Goal: Information Seeking & Learning: Learn about a topic

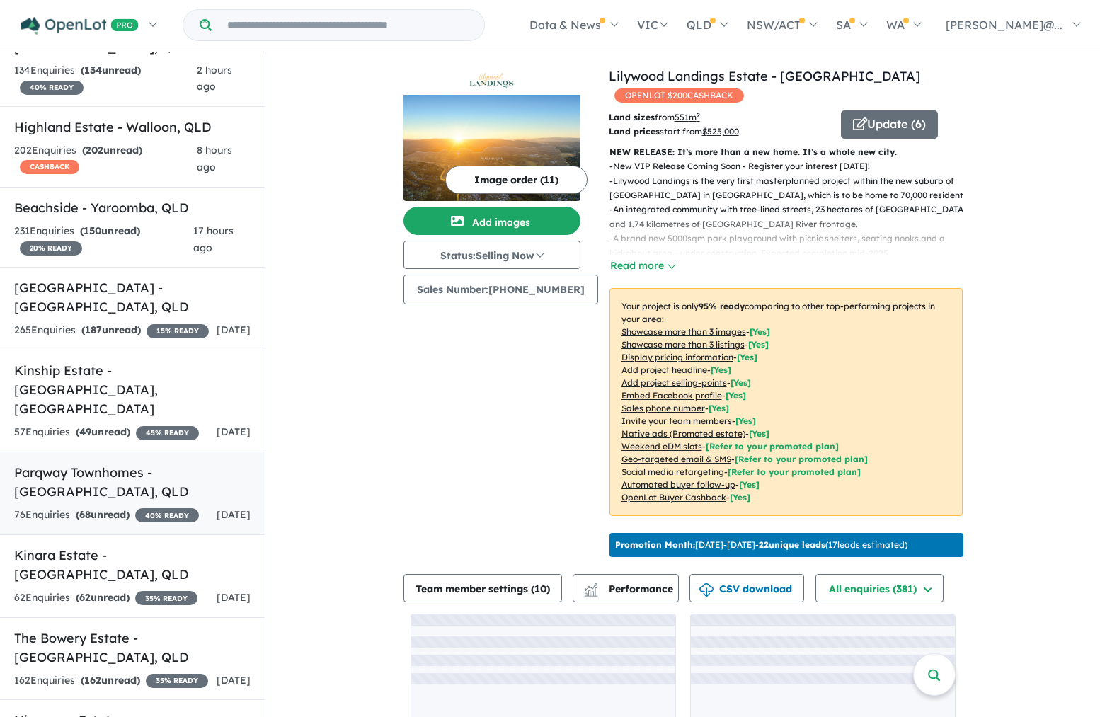
scroll to position [227, 0]
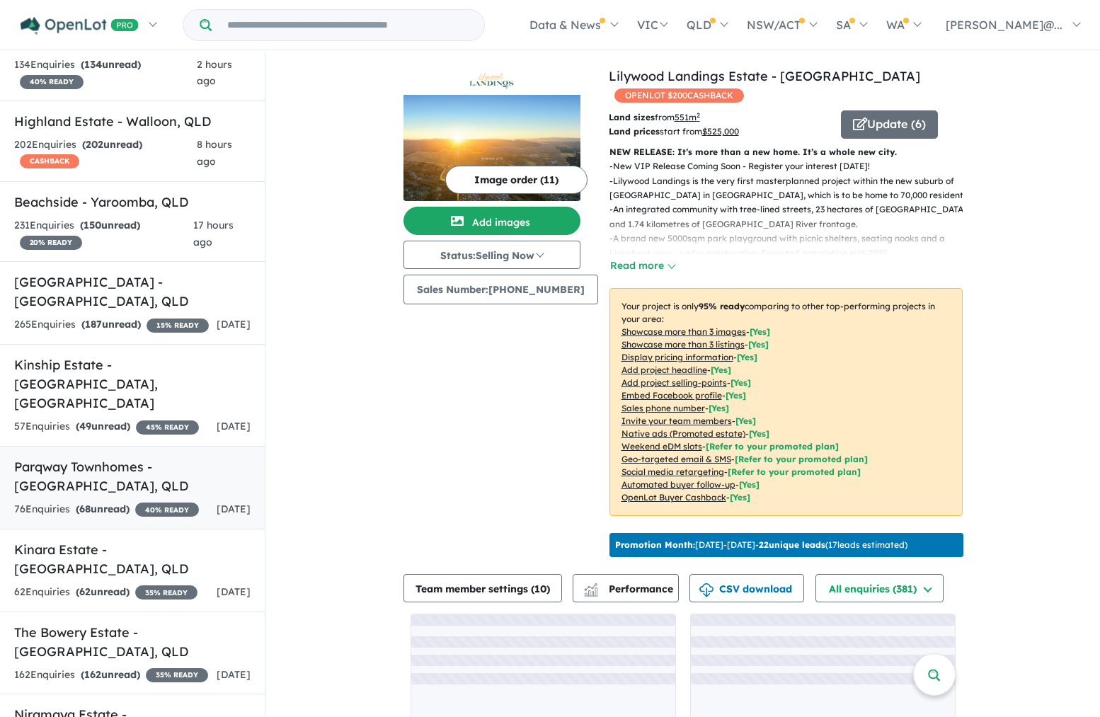
click at [151, 457] on h5 "Parqway Townhomes - [GEOGRAPHIC_DATA] , [GEOGRAPHIC_DATA]" at bounding box center [132, 476] width 236 height 38
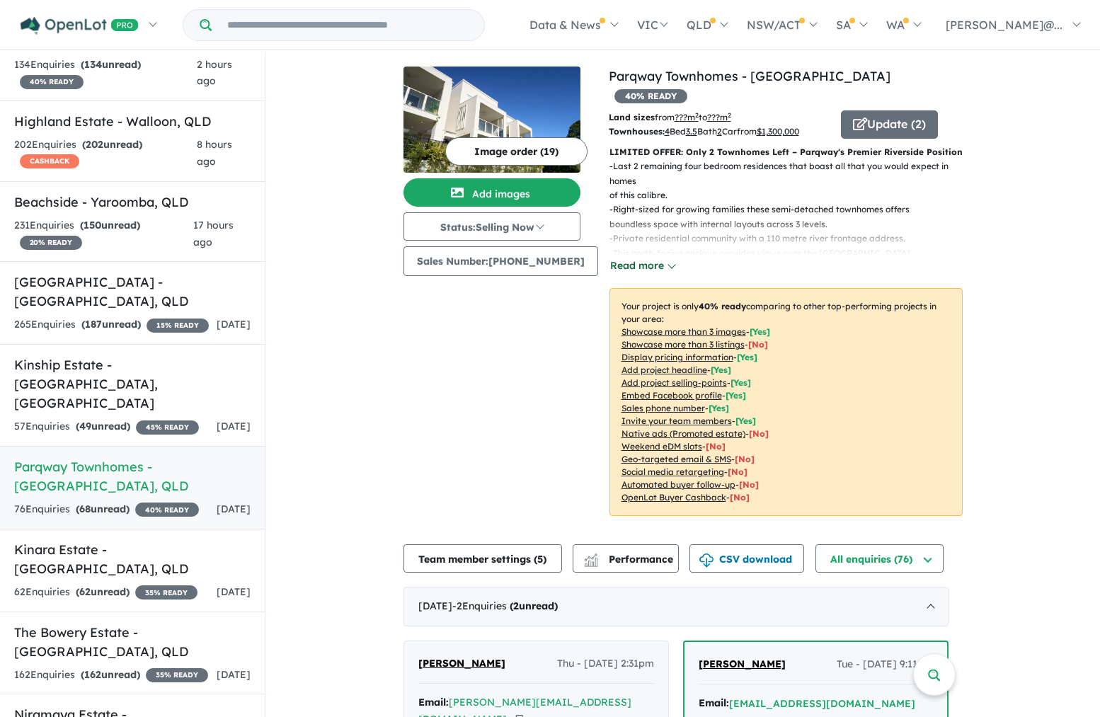
click at [629, 258] on button "Read more" at bounding box center [643, 266] width 67 height 16
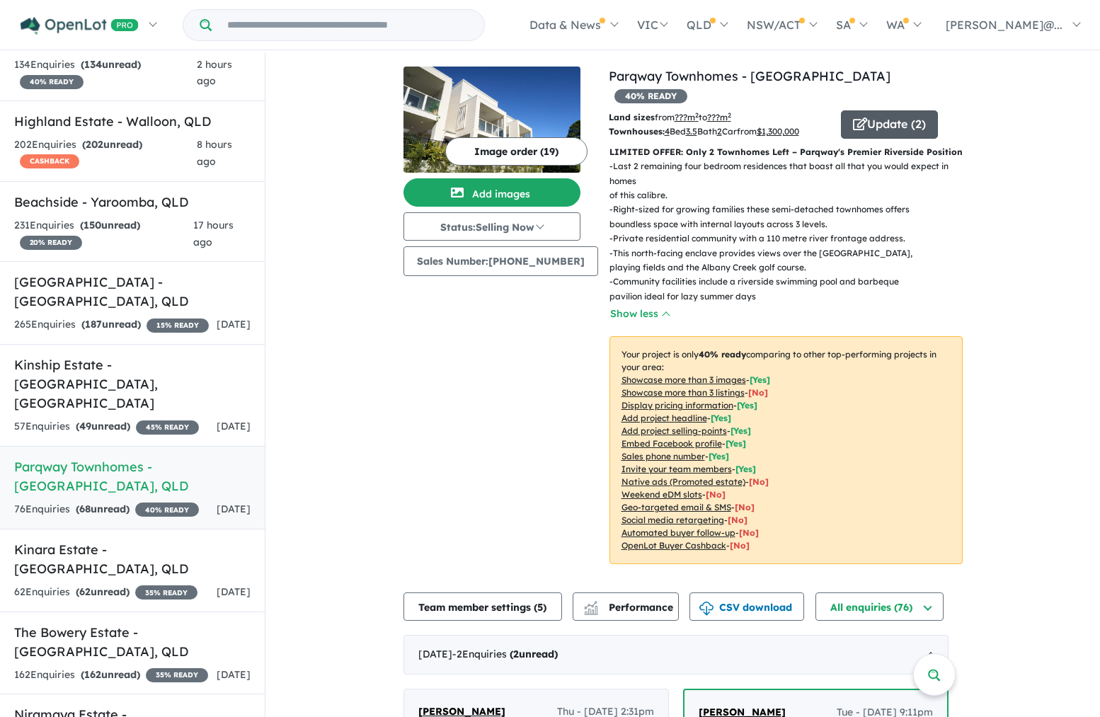
click at [866, 110] on button "Update ( 2 )" at bounding box center [889, 124] width 97 height 28
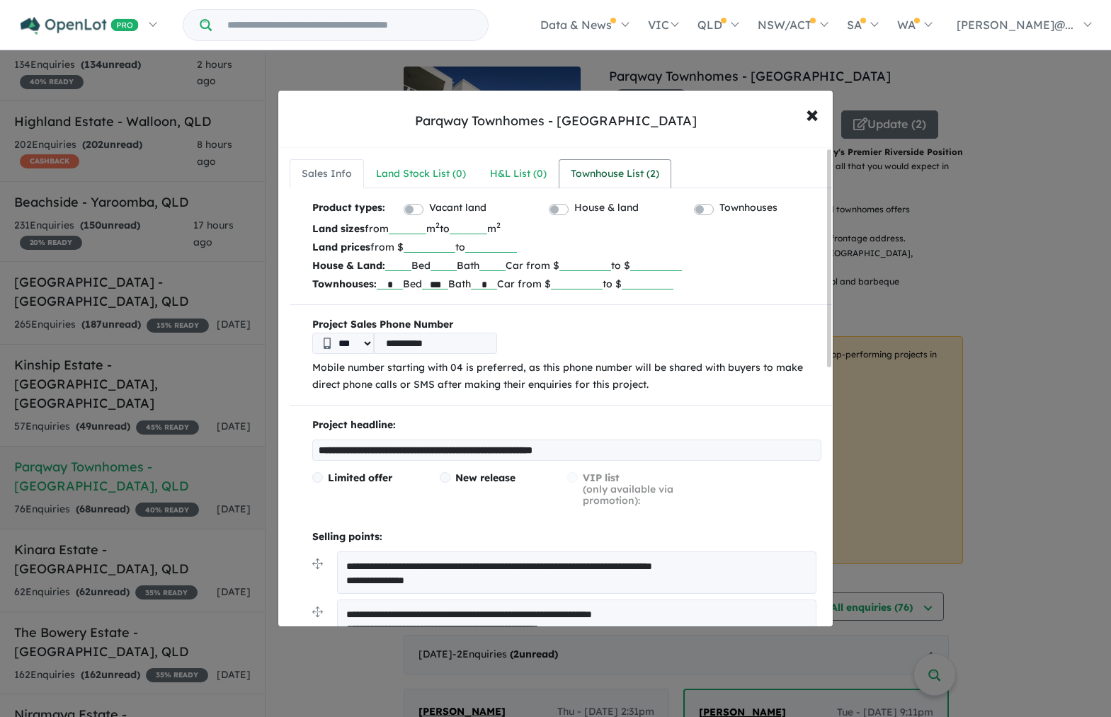
click at [630, 177] on div "Townhouse List ( 2 )" at bounding box center [615, 174] width 88 height 17
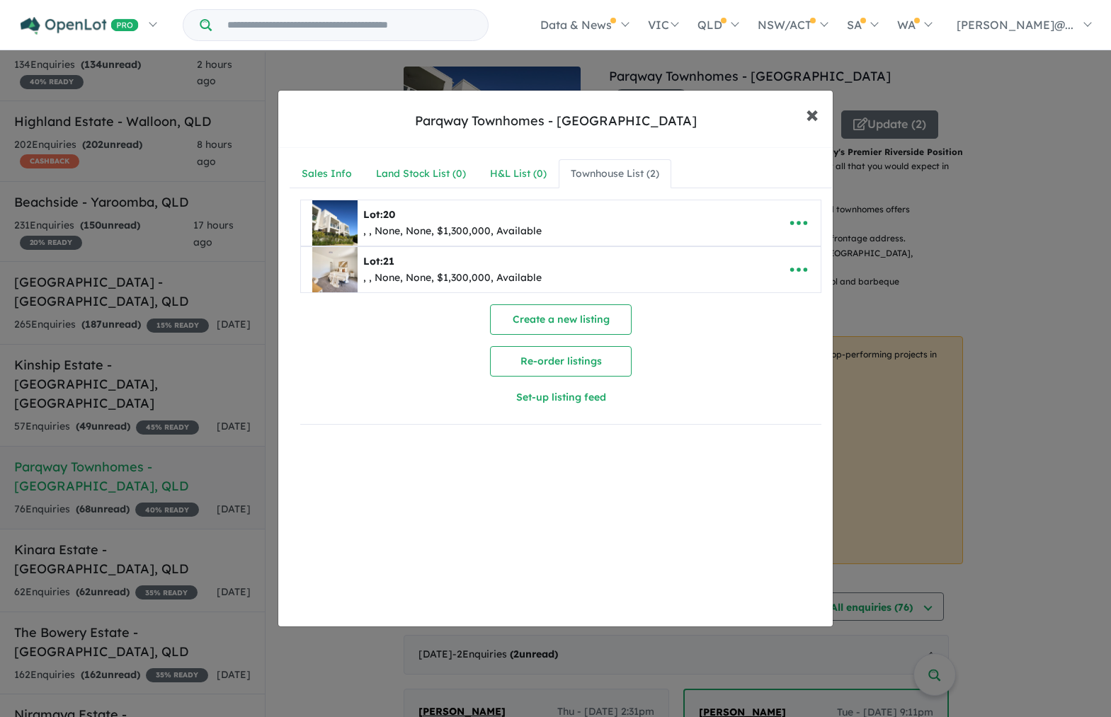
click at [811, 117] on span "×" at bounding box center [812, 113] width 13 height 30
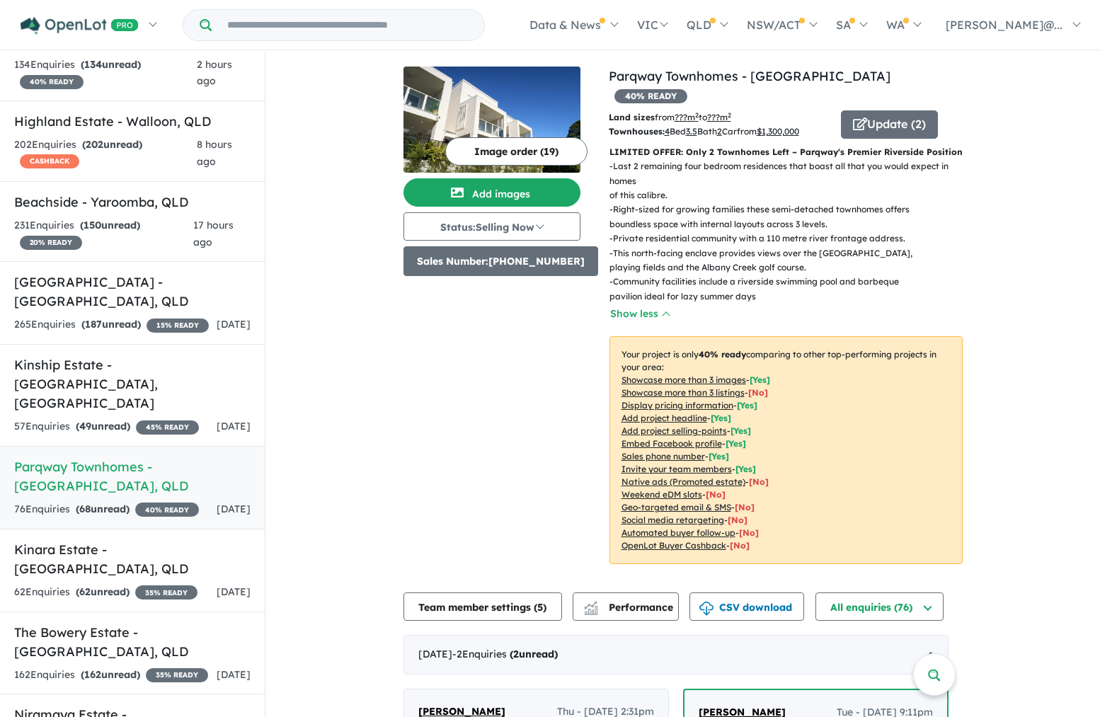
click at [489, 259] on button "Sales Number: [PHONE_NUMBER]" at bounding box center [501, 261] width 195 height 30
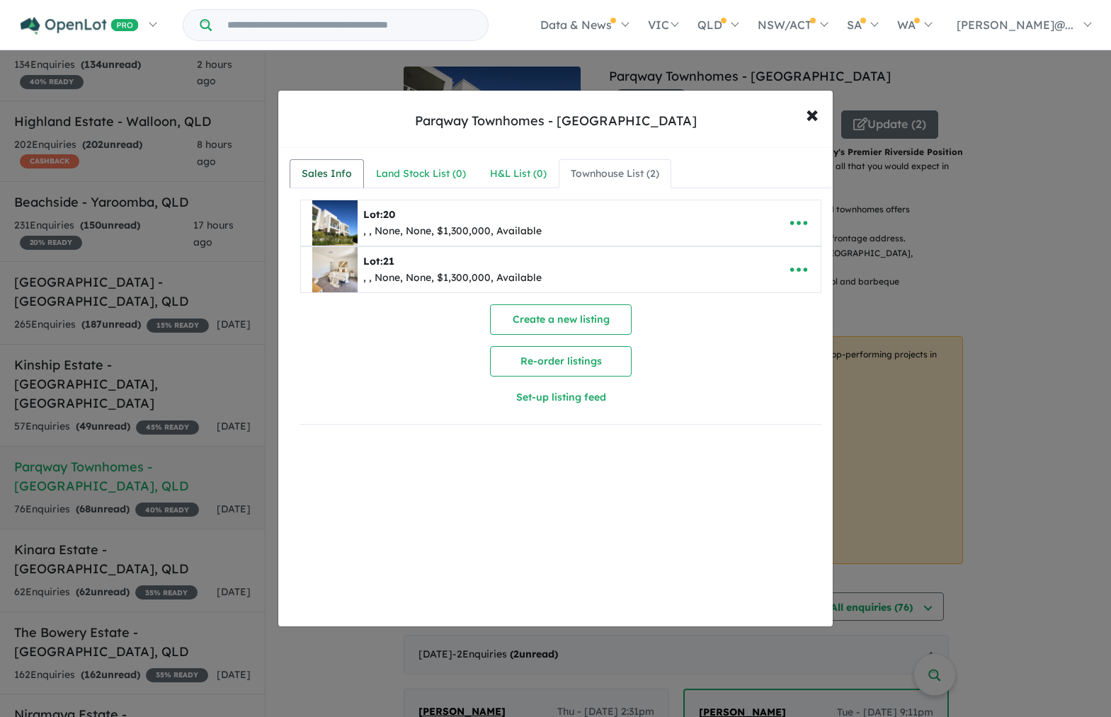
click at [347, 176] on div "Sales Info" at bounding box center [327, 174] width 50 height 17
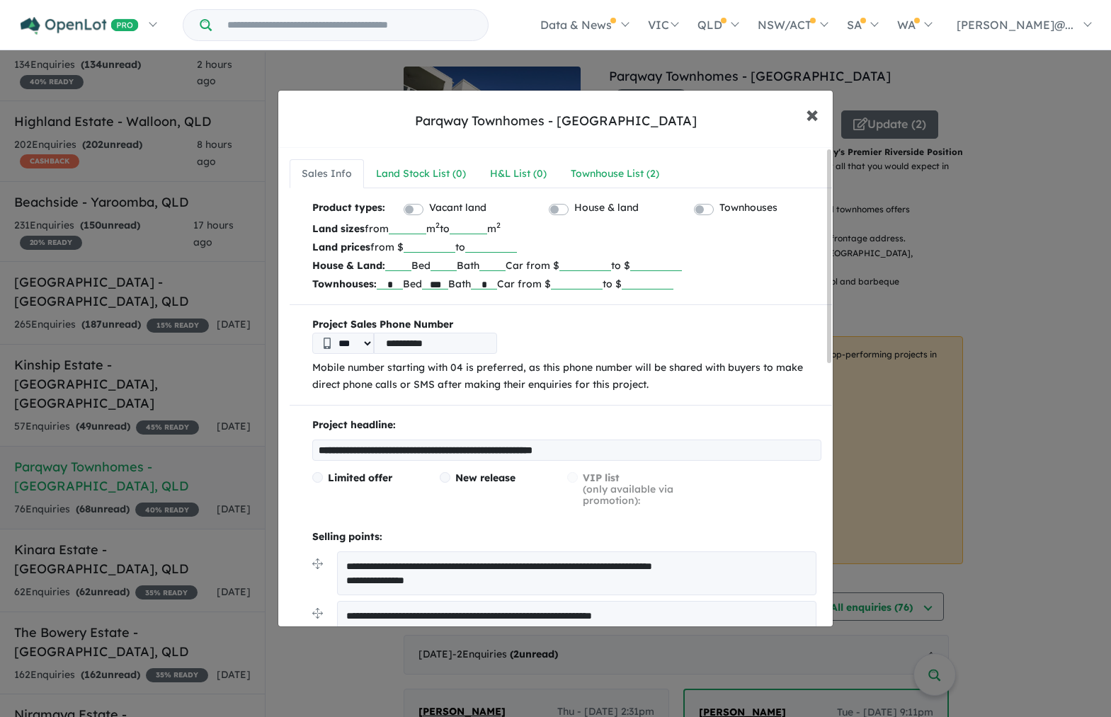
click at [815, 117] on span "×" at bounding box center [812, 113] width 13 height 30
